Goal: Complete application form

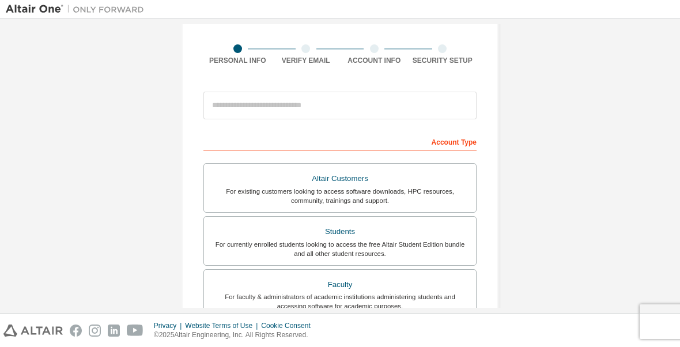
scroll to position [76, 0]
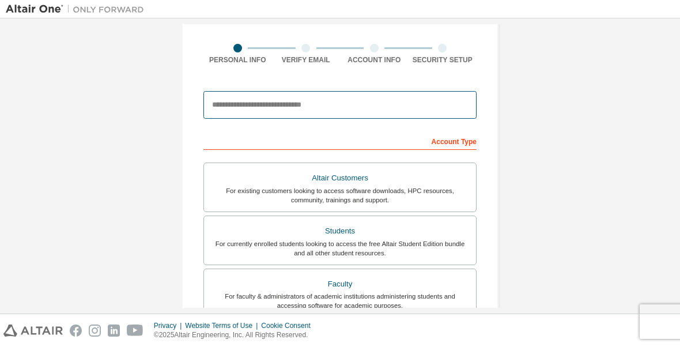
click at [398, 106] on input "email" at bounding box center [340, 105] width 273 height 28
type input "*"
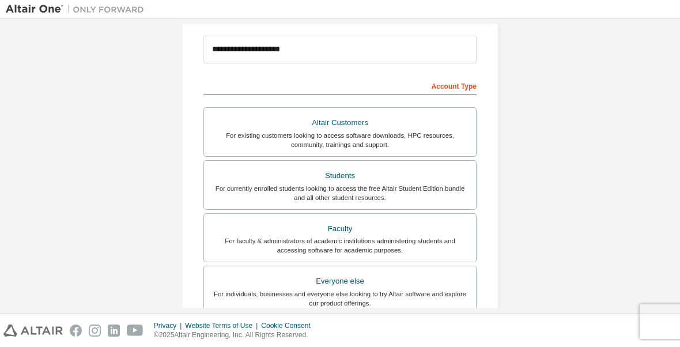
scroll to position [131, 0]
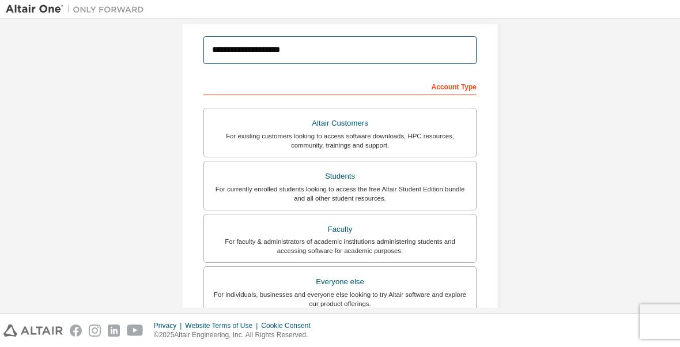
type input "**********"
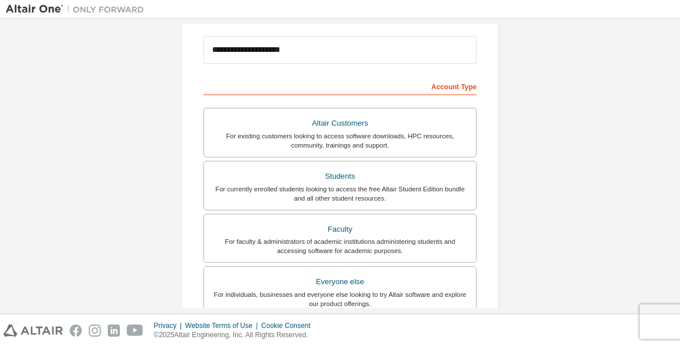
click at [395, 193] on div "For currently enrolled students looking to access the free Altair Student Editi…" at bounding box center [340, 194] width 258 height 18
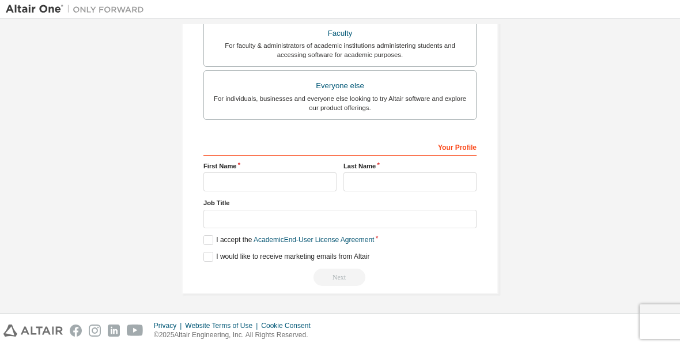
scroll to position [332, 0]
click at [303, 180] on input "text" at bounding box center [270, 181] width 133 height 19
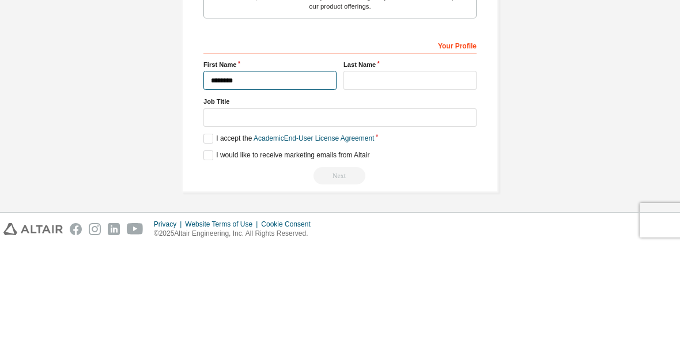
type input "********"
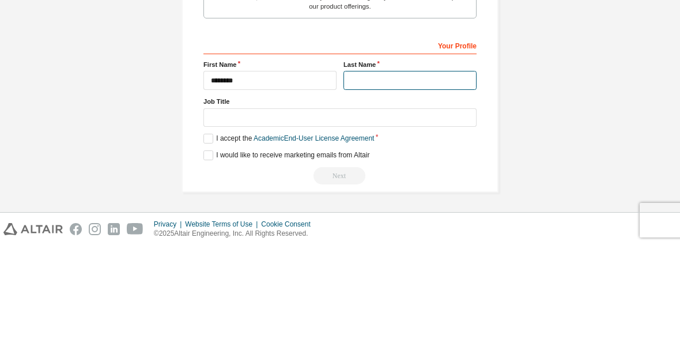
click at [417, 172] on input "text" at bounding box center [410, 181] width 133 height 19
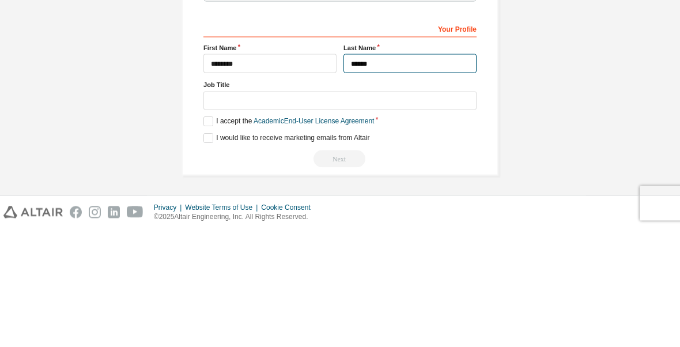
type input "******"
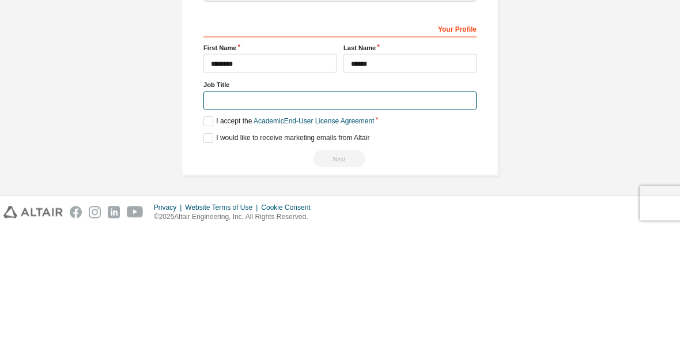
click at [368, 210] on input "text" at bounding box center [340, 219] width 273 height 19
type input "*"
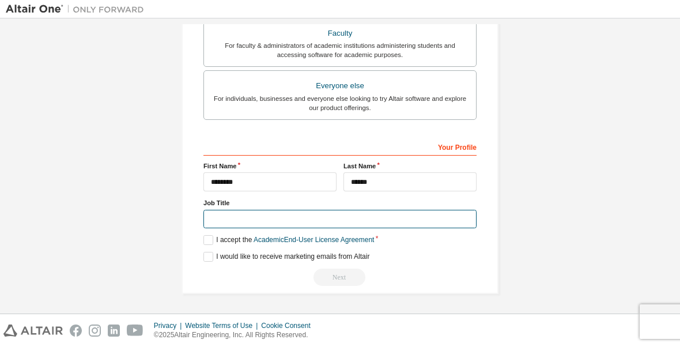
click at [263, 218] on input "text" at bounding box center [340, 219] width 273 height 19
type input "*******"
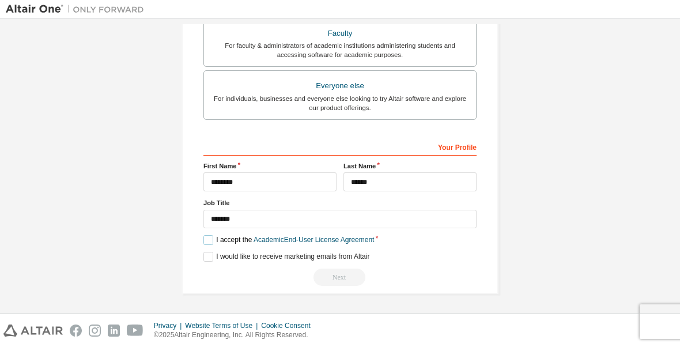
click at [214, 238] on label "I accept the Academic End-User License Agreement" at bounding box center [289, 240] width 171 height 10
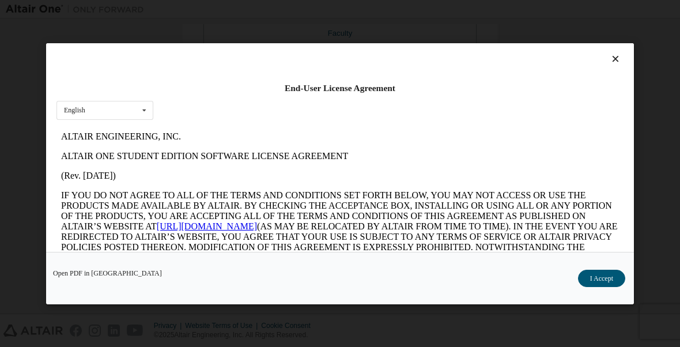
scroll to position [0, 0]
click at [153, 101] on div "English English" at bounding box center [105, 110] width 97 height 19
click at [133, 126] on div "English" at bounding box center [105, 128] width 96 height 18
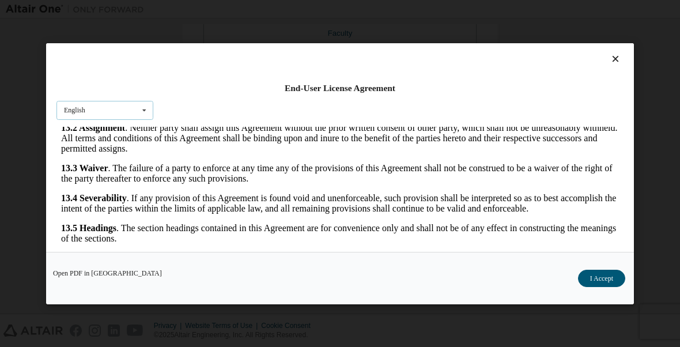
scroll to position [2178, 0]
click at [603, 281] on button "I Accept" at bounding box center [601, 277] width 47 height 17
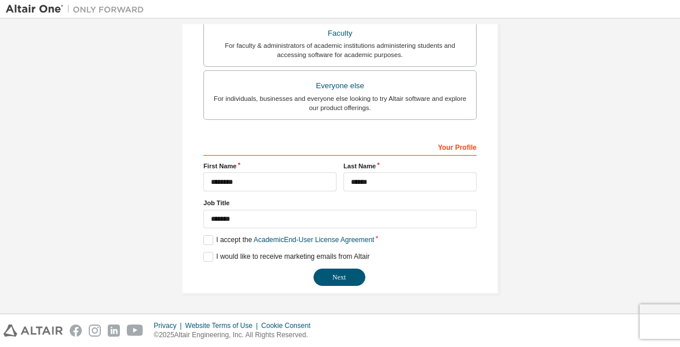
scroll to position [327, 0]
click at [342, 274] on button "Next" at bounding box center [340, 277] width 52 height 17
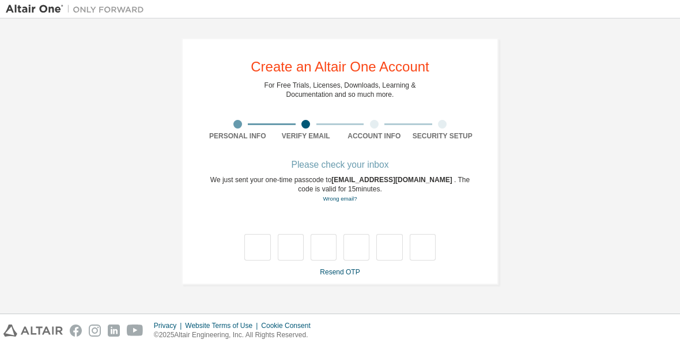
scroll to position [0, 0]
